Goal: Task Accomplishment & Management: Manage account settings

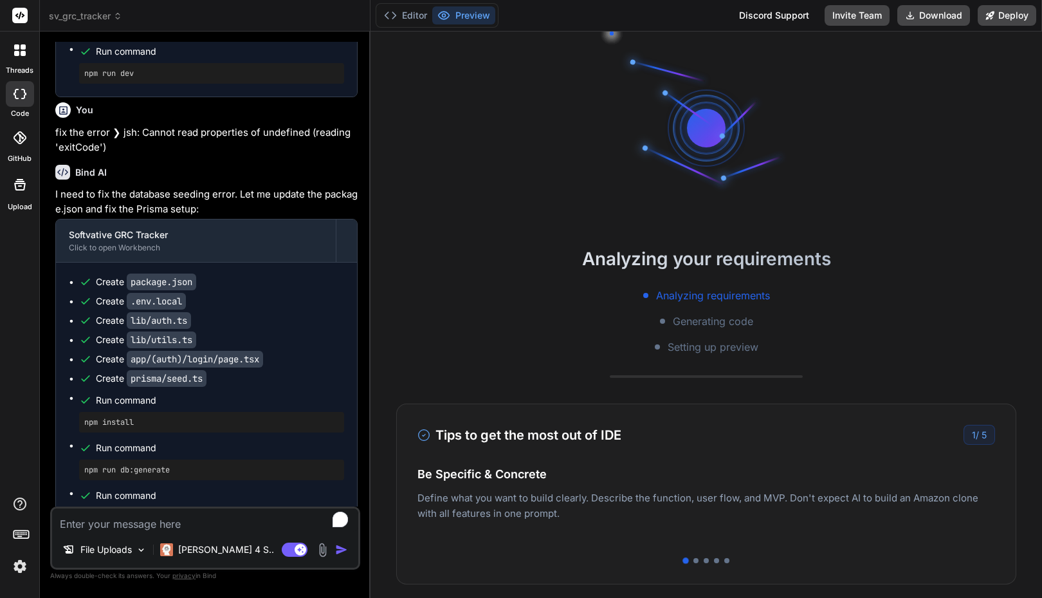
scroll to position [2731, 0]
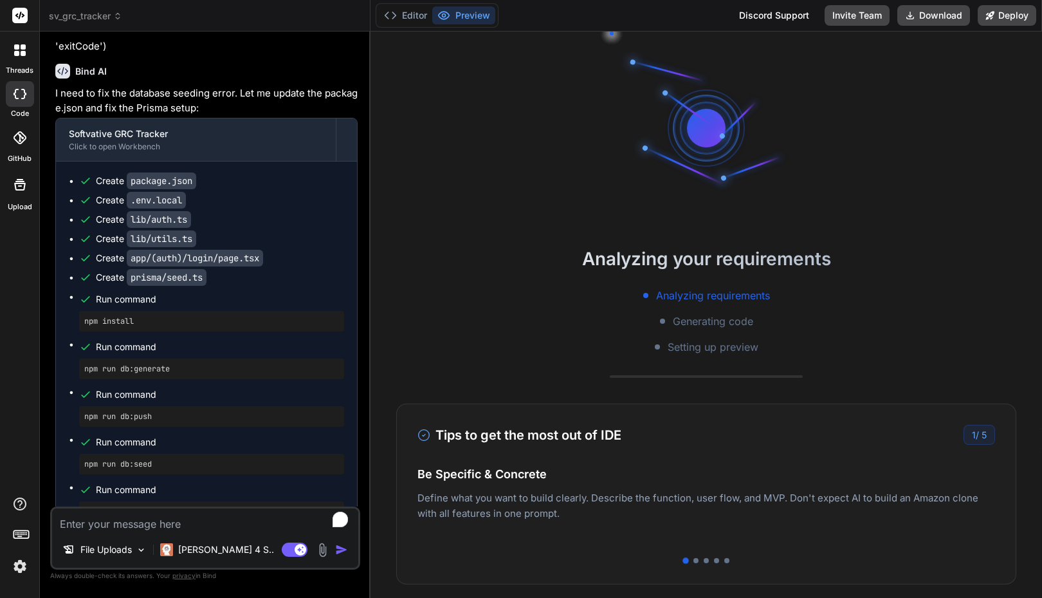
click at [23, 561] on img at bounding box center [20, 566] width 22 height 22
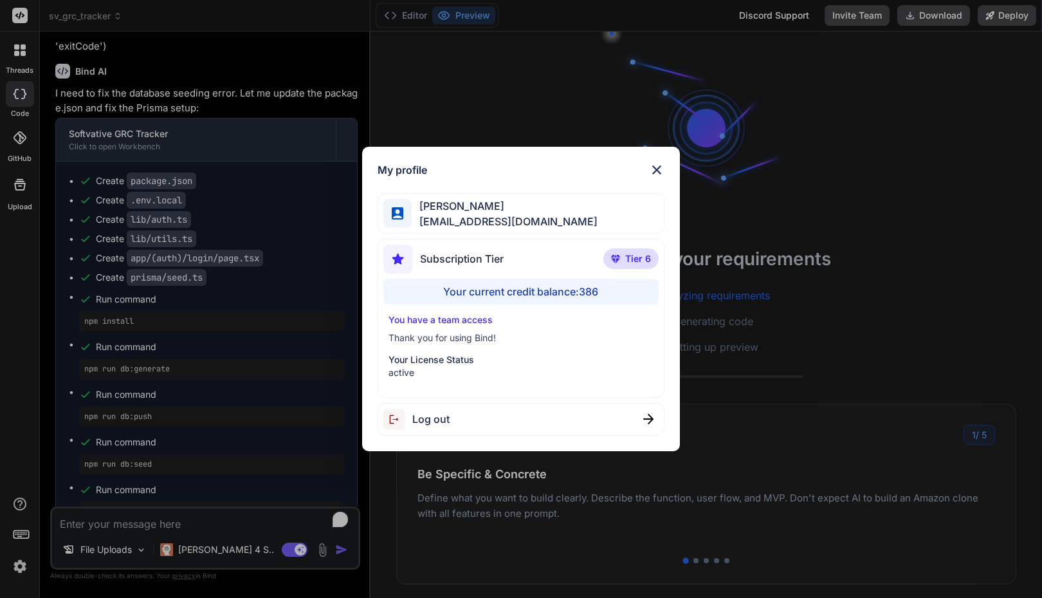
click at [20, 307] on div "My profile [PERSON_NAME] [PERSON_NAME][EMAIL_ADDRESS][DOMAIN_NAME] Subscription…" at bounding box center [521, 299] width 1042 height 598
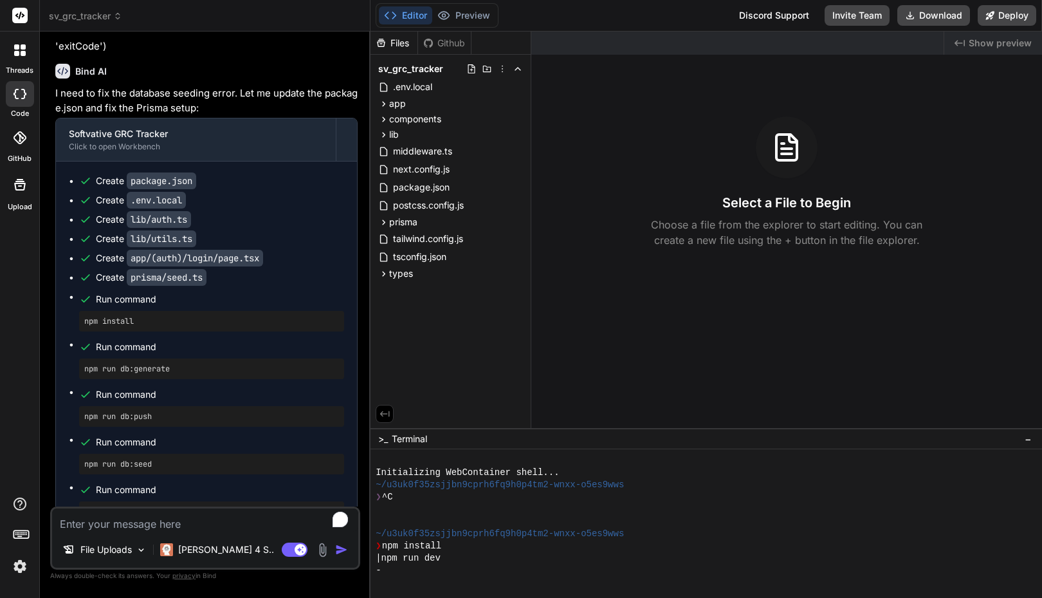
click at [488, 558] on div "|npm run dev" at bounding box center [700, 558] width 648 height 12
click at [26, 66] on label "threads" at bounding box center [20, 70] width 28 height 11
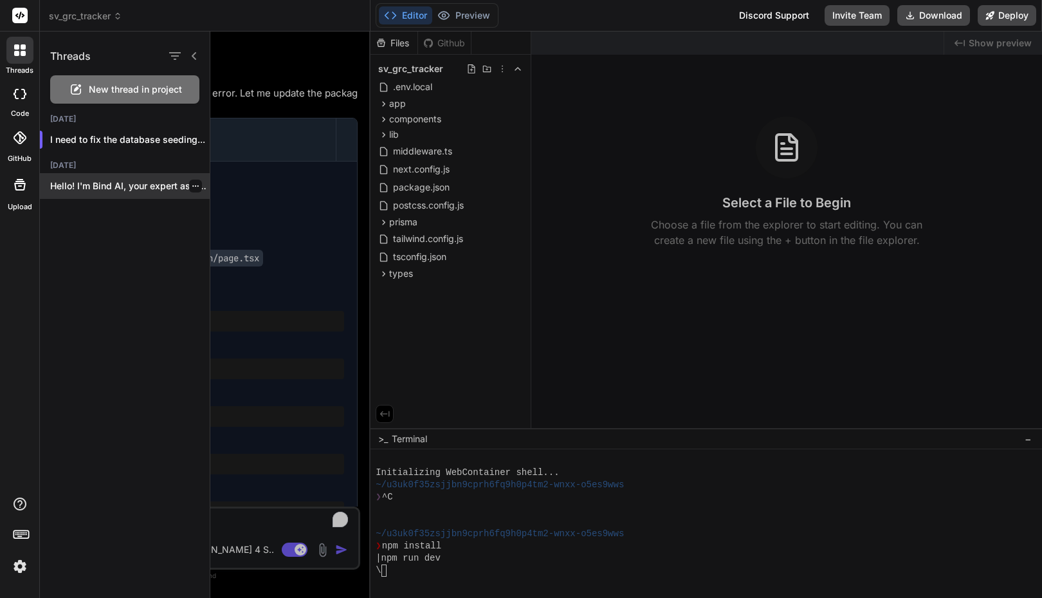
click at [192, 188] on icon "button" at bounding box center [196, 186] width 8 height 8
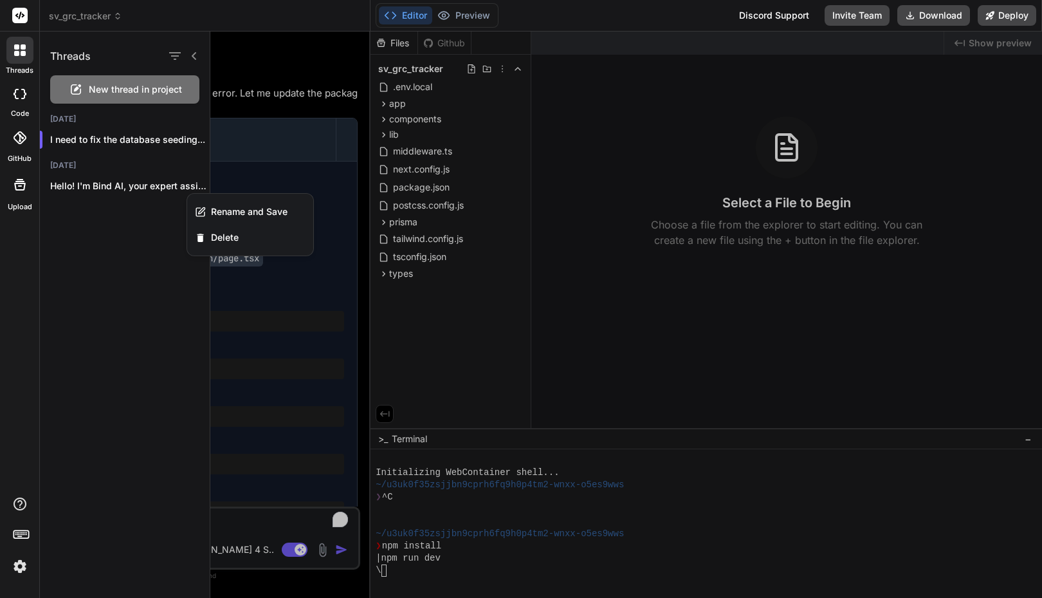
click at [28, 104] on div at bounding box center [20, 94] width 28 height 26
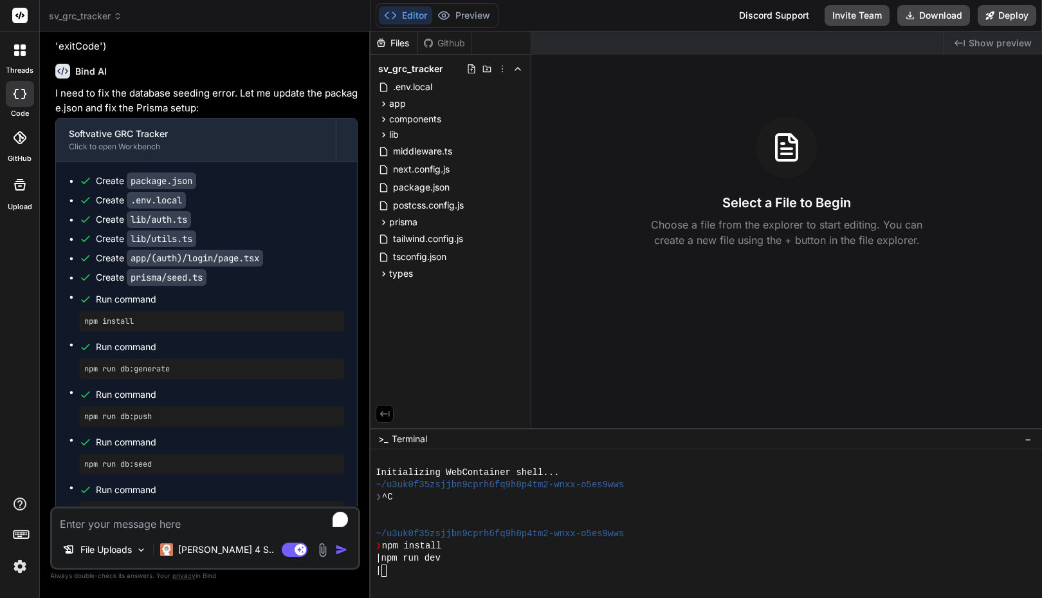
click at [22, 143] on icon at bounding box center [20, 137] width 13 height 13
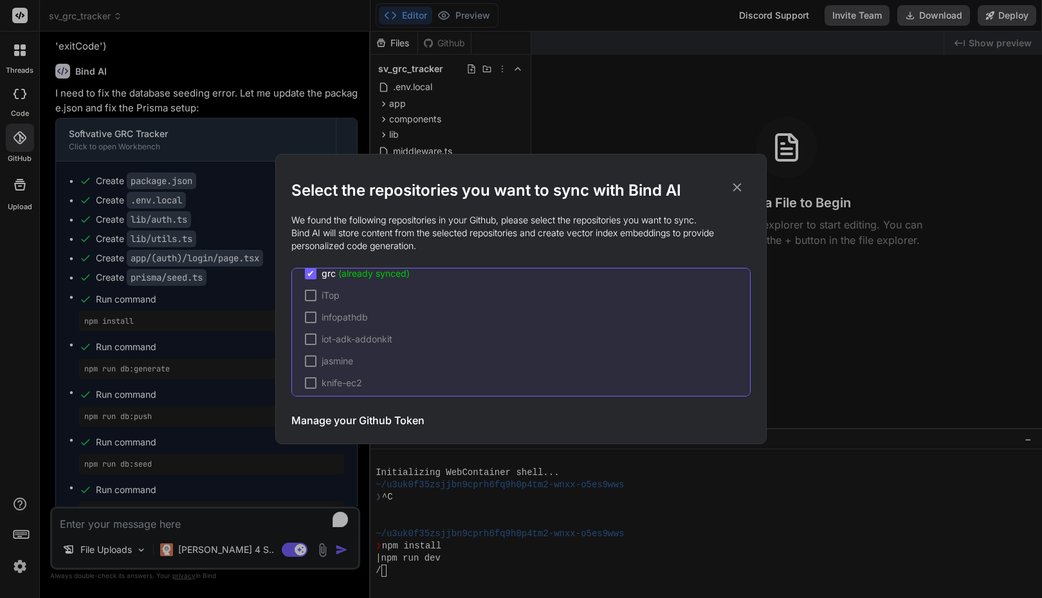
scroll to position [1417, 0]
click at [737, 190] on icon at bounding box center [737, 187] width 14 height 14
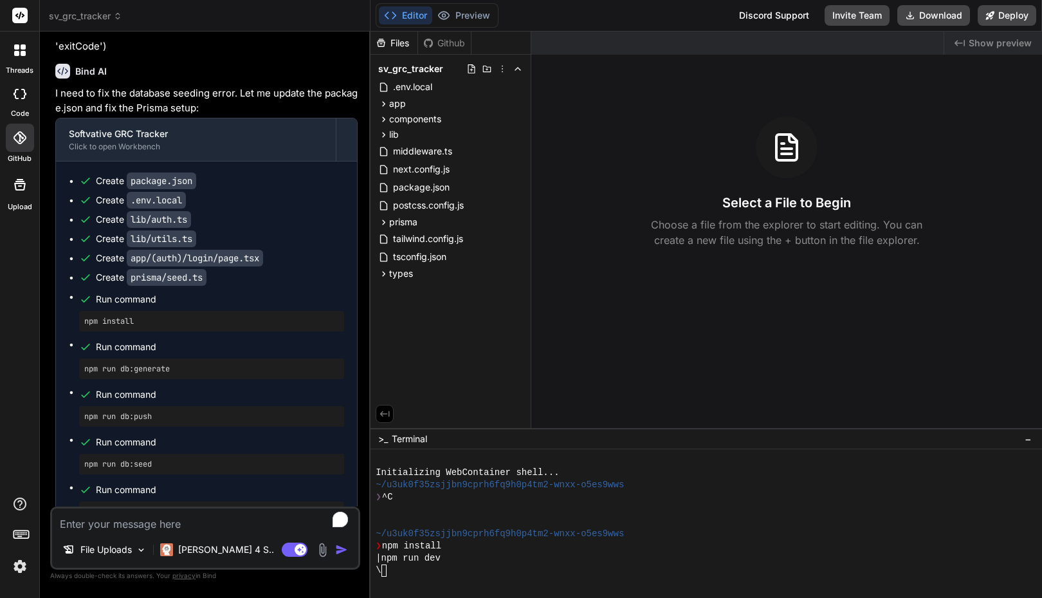
click at [336, 15] on div "sv_grc_tracker" at bounding box center [205, 16] width 312 height 13
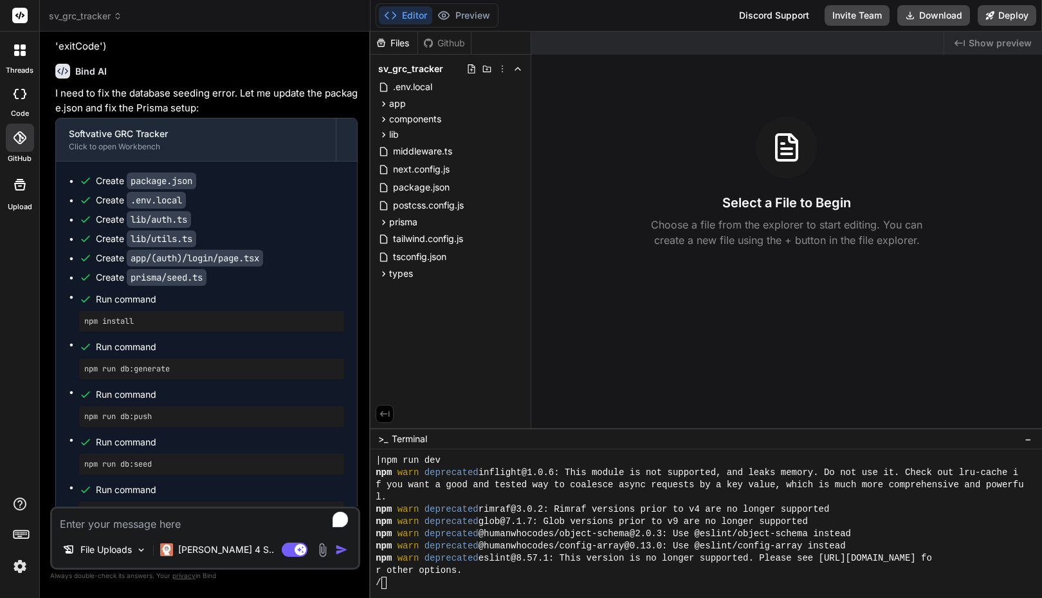
scroll to position [98, 0]
click at [546, 13] on div "Editor Preview Disabled until preview for your project is generated Discord Sup…" at bounding box center [707, 16] width 672 height 32
type textarea "x"
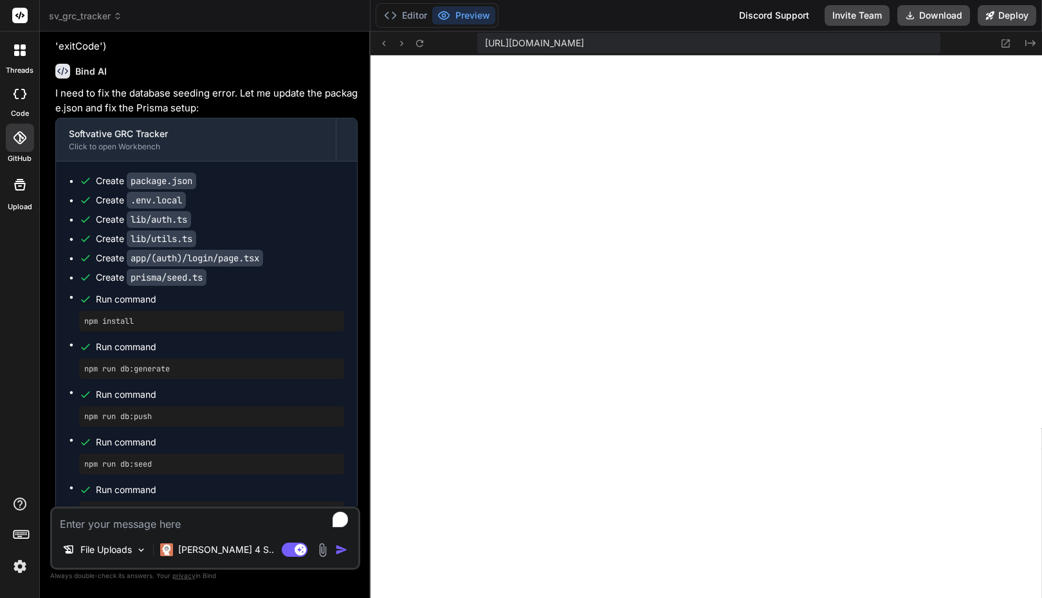
scroll to position [269, 0]
click at [584, 44] on span "[URL][DOMAIN_NAME]" at bounding box center [534, 43] width 99 height 13
copy div "[URL][DOMAIN_NAME] Created with Pixso."
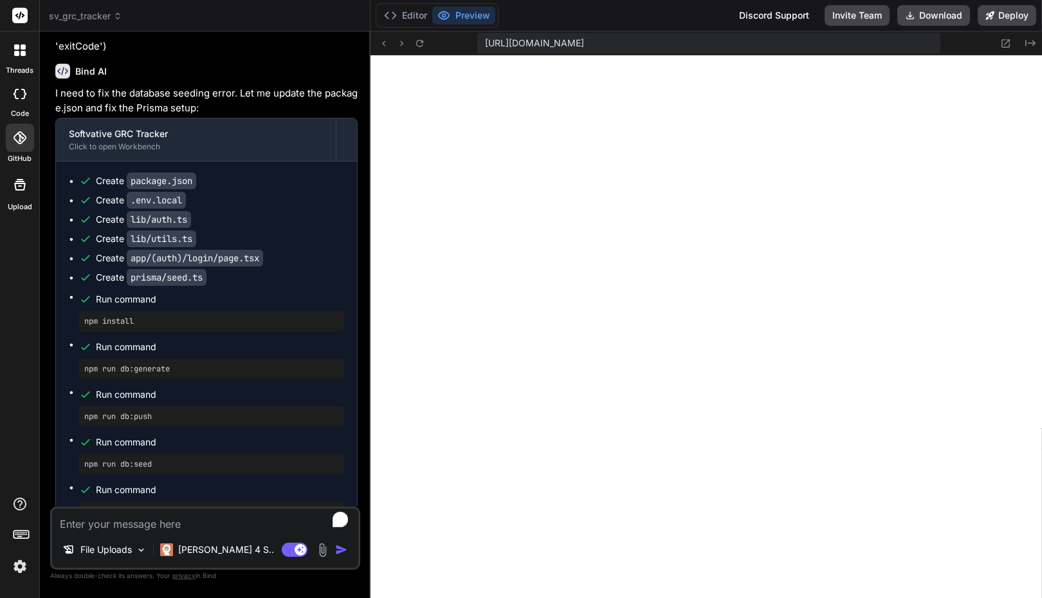
click at [564, 17] on div "Editor Preview Discord Support Invite Team Download Deploy" at bounding box center [707, 16] width 672 height 32
click at [421, 42] on icon at bounding box center [419, 42] width 7 height 7
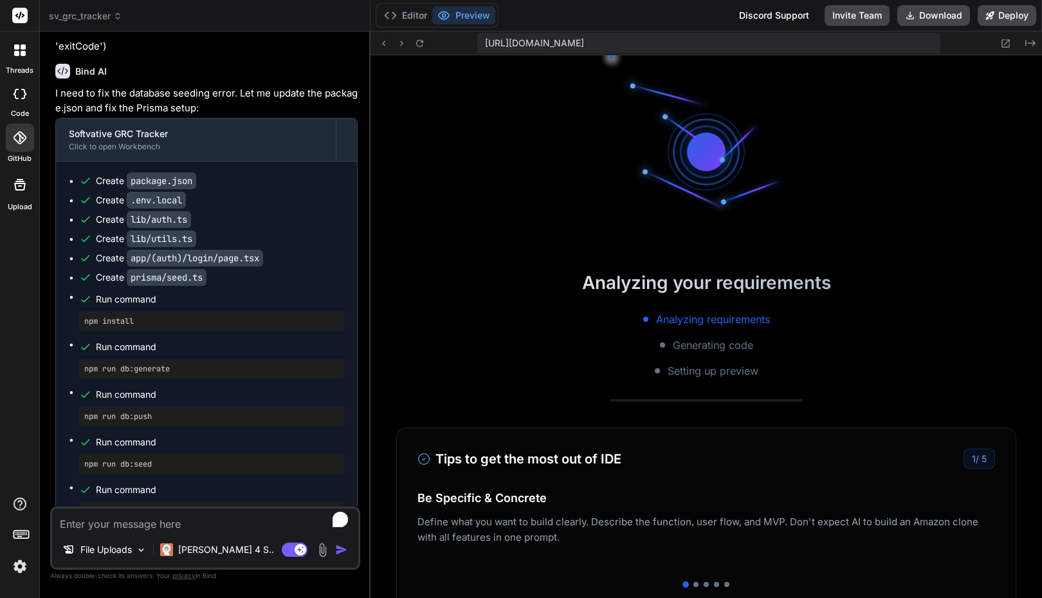
click at [647, 28] on div "Editor Preview Discord Support Invite Team Download Deploy" at bounding box center [707, 16] width 672 height 32
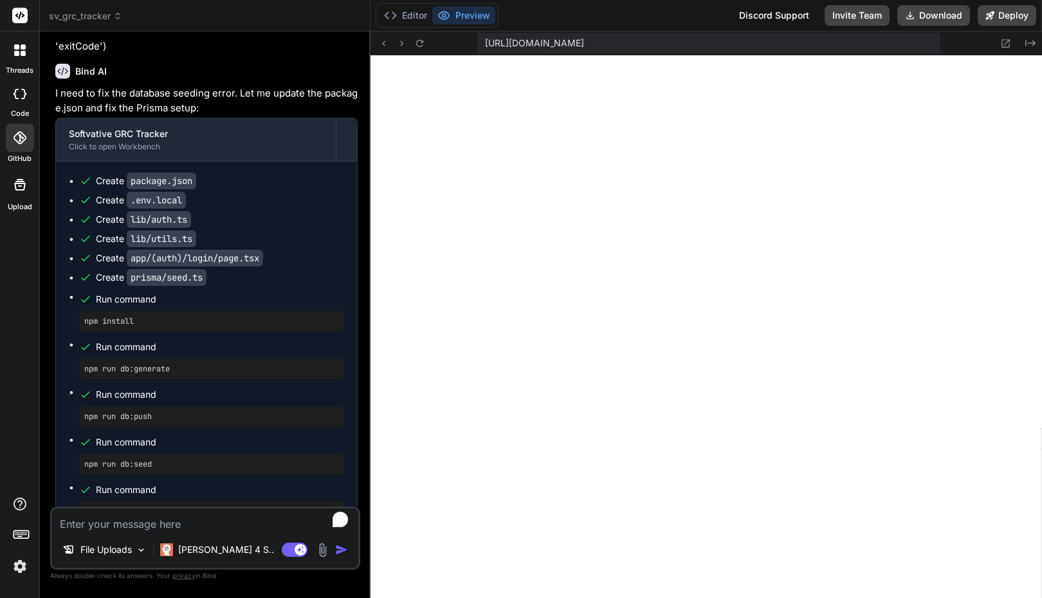
click at [35, 274] on div "threads code GitHub Upload" at bounding box center [20, 299] width 40 height 598
click at [571, 23] on div "Editor Preview Discord Support Invite Team Download Deploy" at bounding box center [707, 16] width 672 height 32
click at [850, 17] on button "Invite Team" at bounding box center [857, 15] width 65 height 21
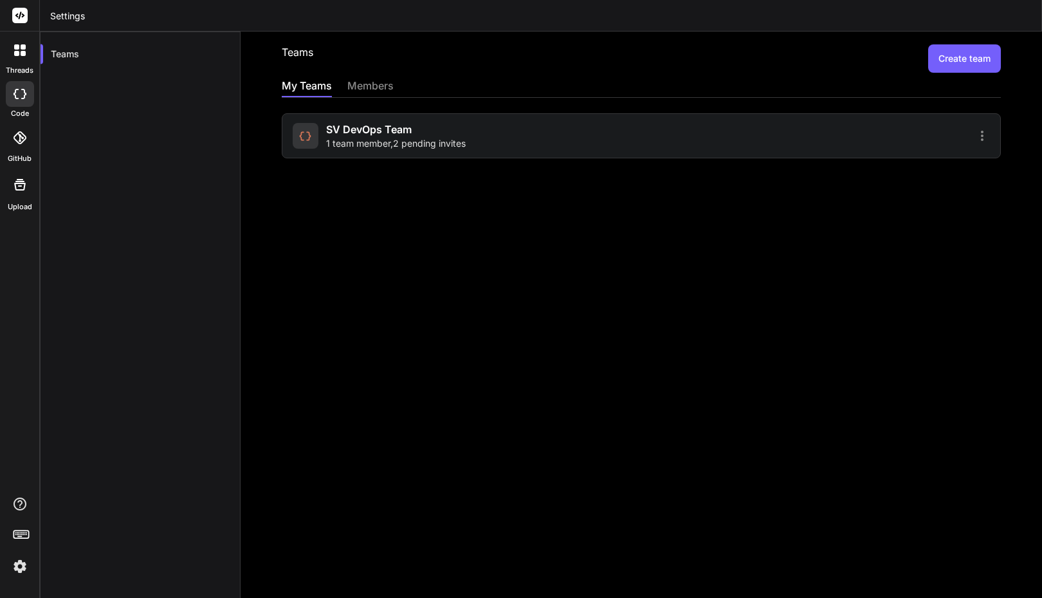
click at [404, 101] on div "SV DevOps Team 1 team member , 2 pending invites" at bounding box center [641, 128] width 719 height 60
click at [380, 87] on div "members" at bounding box center [370, 87] width 46 height 18
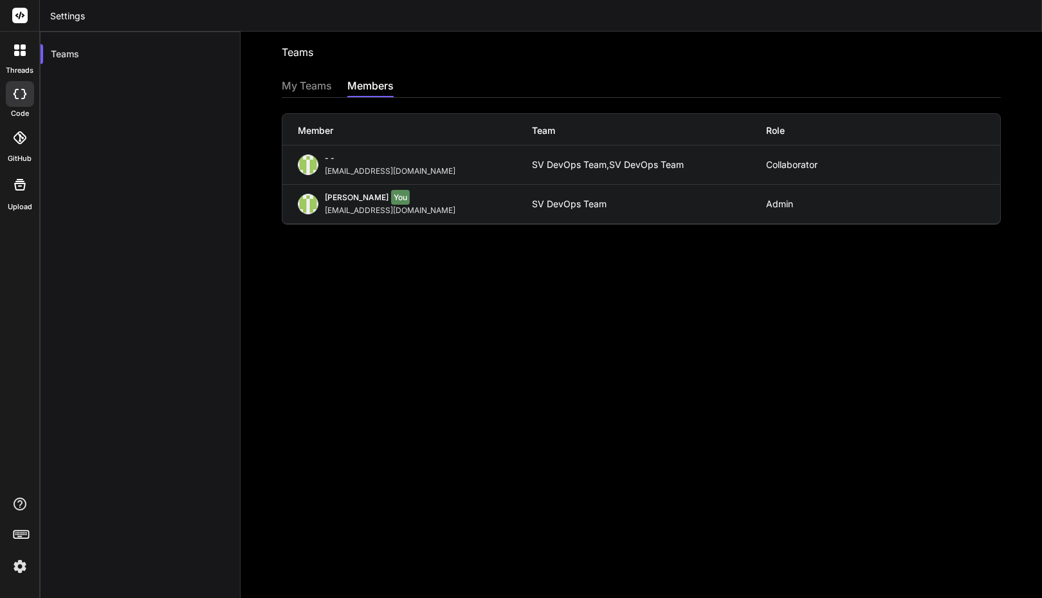
click at [470, 286] on div "Teams Invite into a team My Teams members Member Team Role - - usman@softvative…" at bounding box center [642, 315] width 802 height 566
click at [558, 169] on div "SV DevOps Team," at bounding box center [570, 165] width 77 height 10
click at [532, 237] on div "Teams Invite into a team My Teams members Member Team Role - - usman@softvative…" at bounding box center [642, 315] width 802 height 566
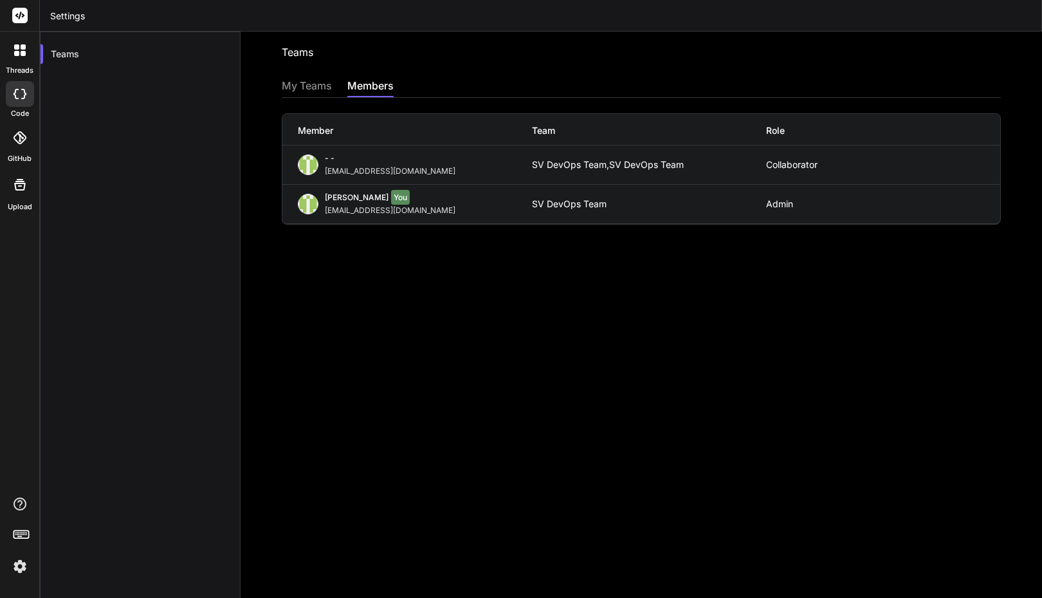
click at [437, 259] on div "Teams Invite into a team My Teams members Member Team Role - - usman@softvative…" at bounding box center [642, 315] width 802 height 566
